Goal: Task Accomplishment & Management: Manage account settings

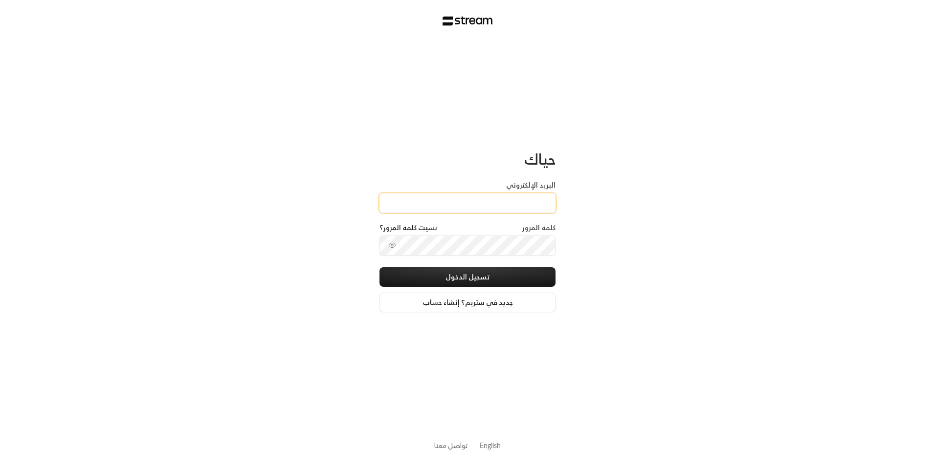
click at [437, 197] on input "البريد الإلكتروني" at bounding box center [467, 203] width 176 height 20
type input "Rahaf.rk22@gmail.com"
click at [491, 276] on button "تسجيل الدخول" at bounding box center [467, 277] width 176 height 20
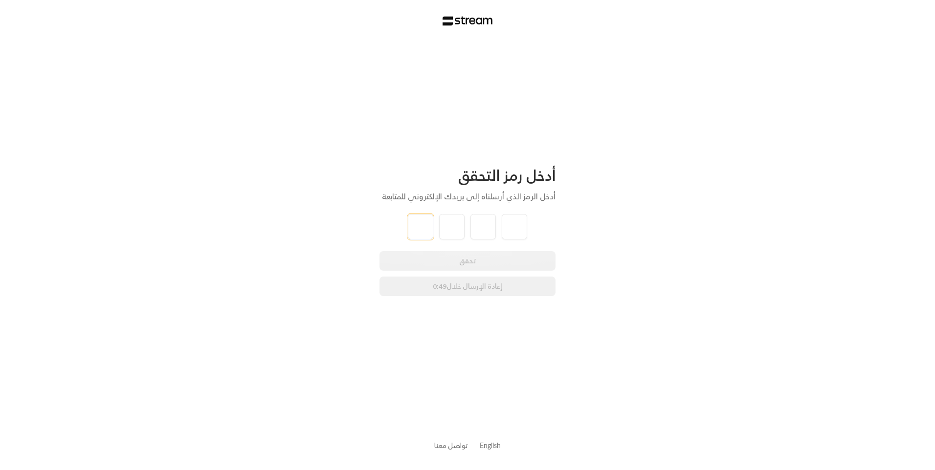
type input "0"
type input "3"
type input "5"
type input "1"
click at [468, 260] on div "تحقق إعادة الإرسال خلال 0:46" at bounding box center [467, 273] width 176 height 45
